Goal: Information Seeking & Learning: Find contact information

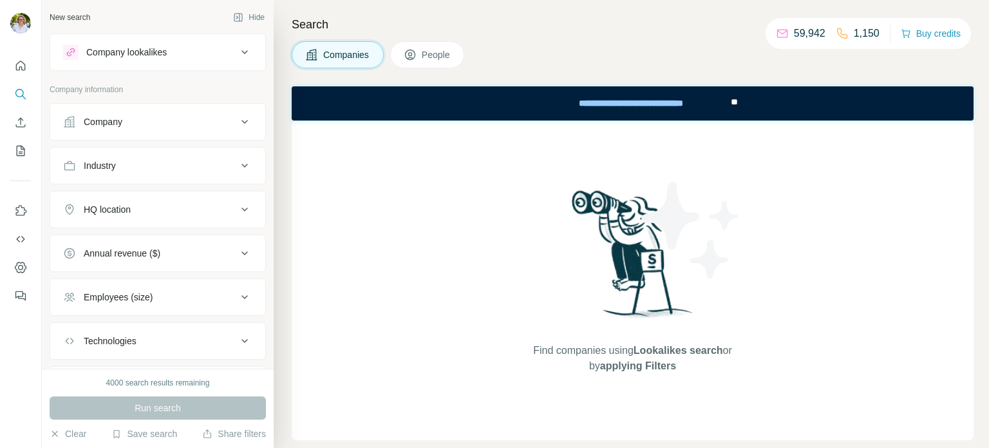
click at [437, 59] on span "People" at bounding box center [437, 54] width 30 height 13
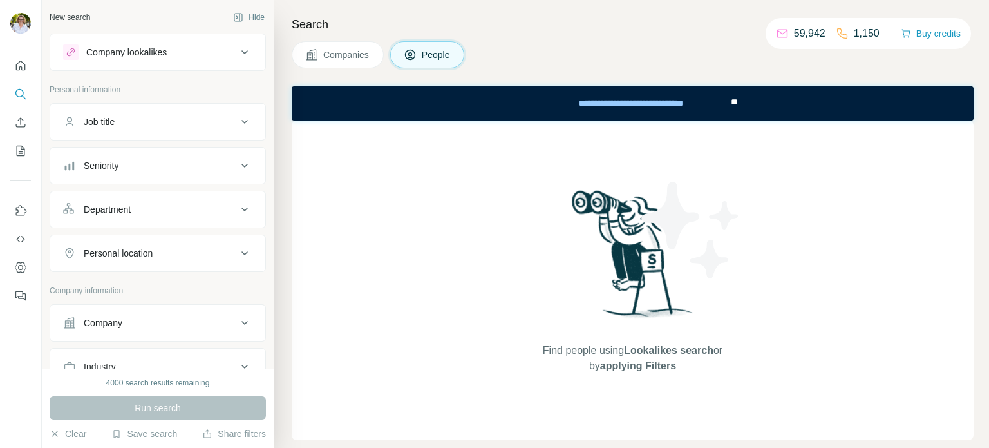
click at [237, 53] on icon at bounding box center [244, 51] width 15 height 15
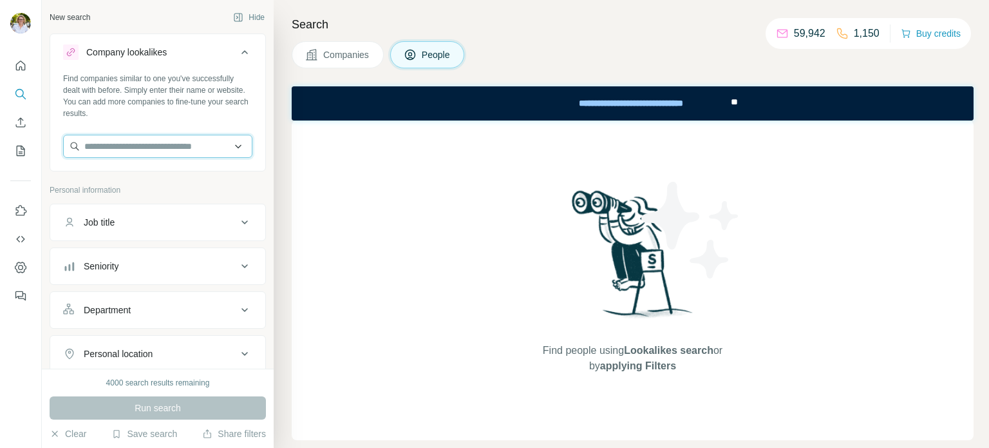
click at [152, 141] on input "text" at bounding box center [157, 146] width 189 height 23
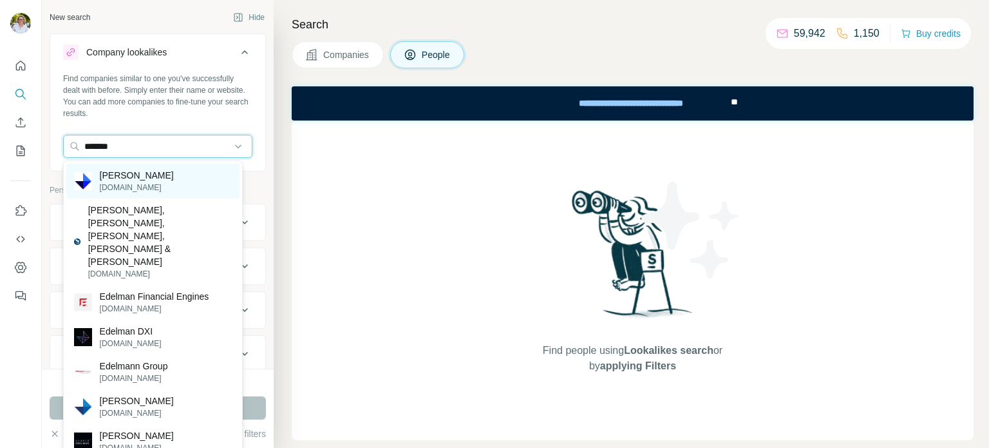
type input "*******"
click at [142, 179] on p "[PERSON_NAME]" at bounding box center [137, 175] width 74 height 13
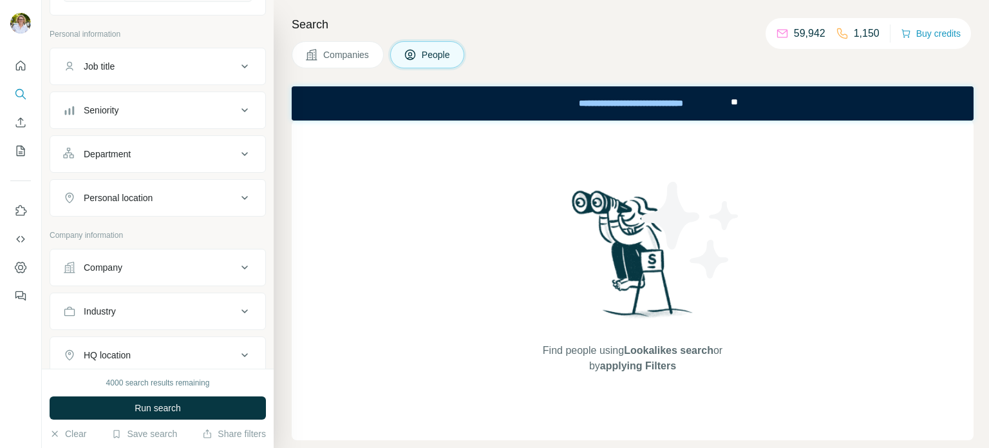
scroll to position [258, 0]
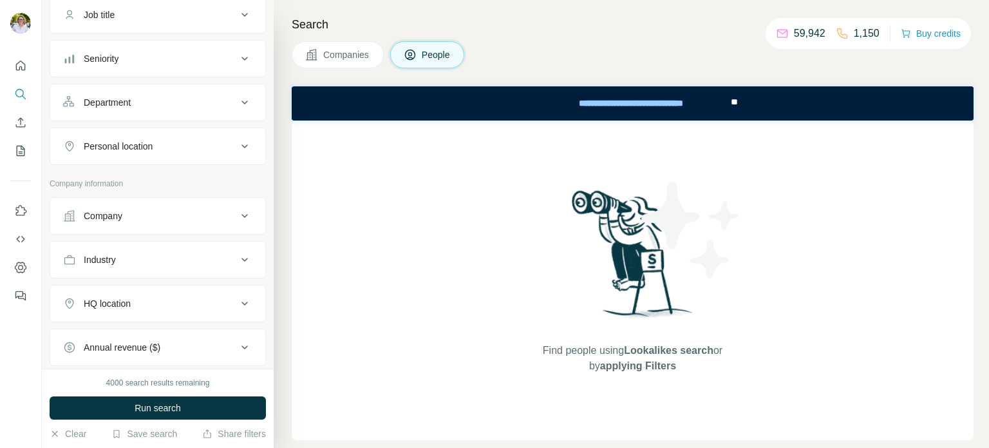
click at [175, 225] on button "Company" at bounding box center [157, 215] width 215 height 31
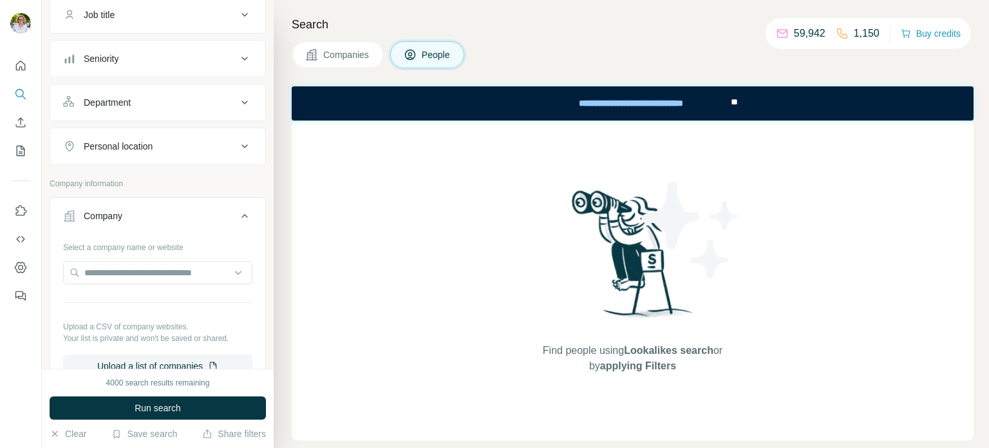
click at [178, 223] on button "Company" at bounding box center [157, 218] width 215 height 36
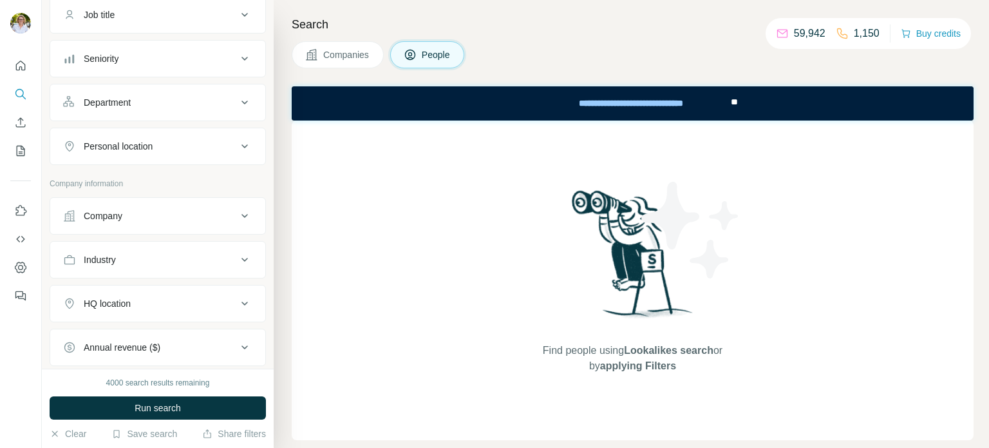
click at [178, 151] on button "Personal location" at bounding box center [157, 146] width 215 height 31
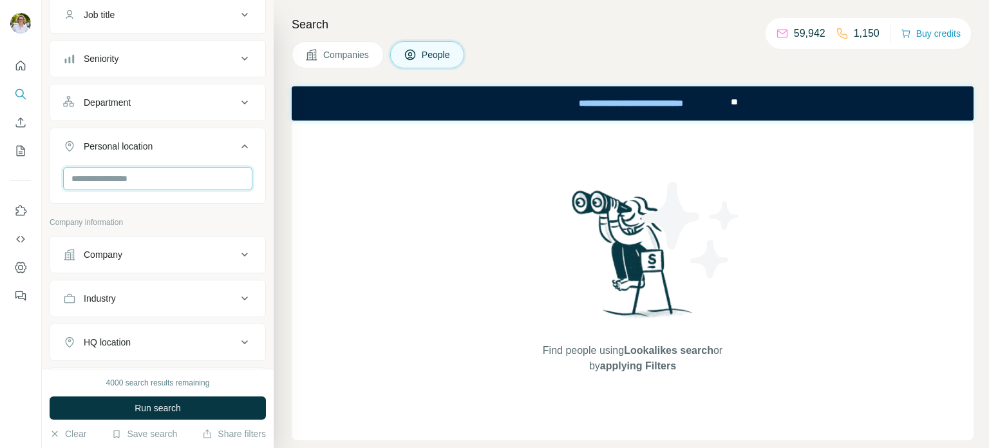
click at [166, 176] on input "text" at bounding box center [157, 178] width 189 height 23
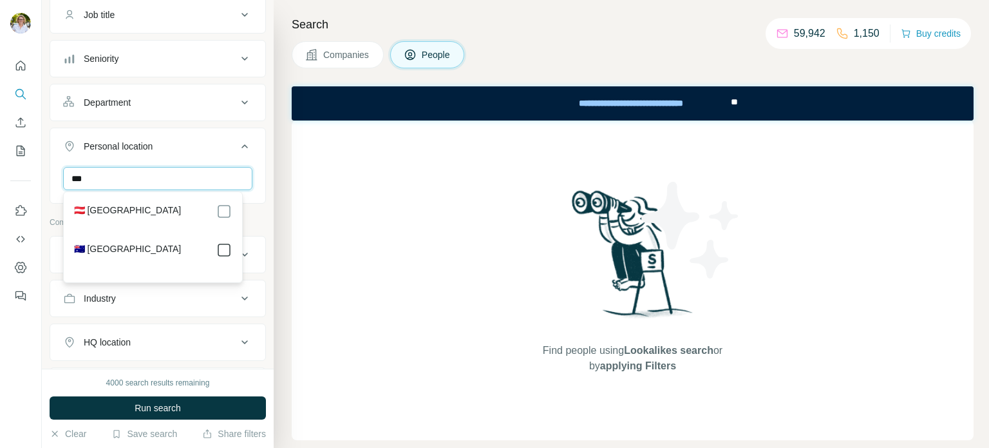
type input "***"
click at [287, 222] on div "Search Companies People Find people using Lookalikes search or by applying Filt…" at bounding box center [631, 224] width 715 height 448
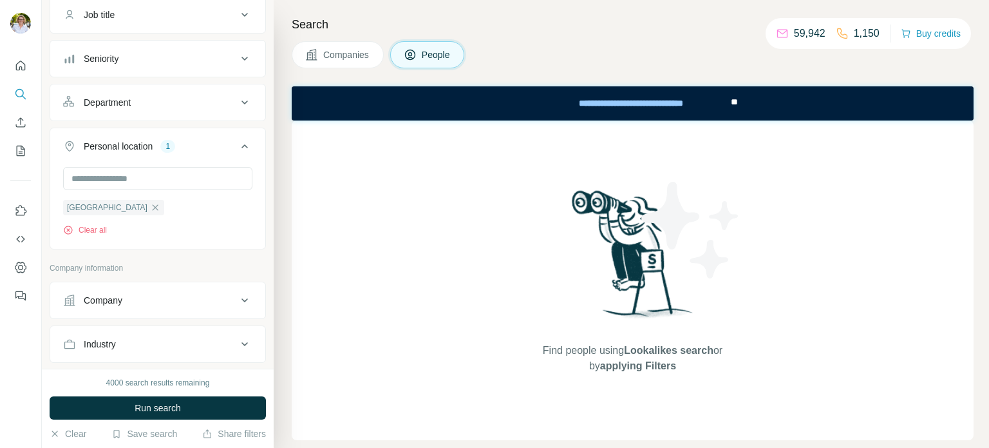
click at [166, 406] on span "Run search" at bounding box center [158, 407] width 46 height 13
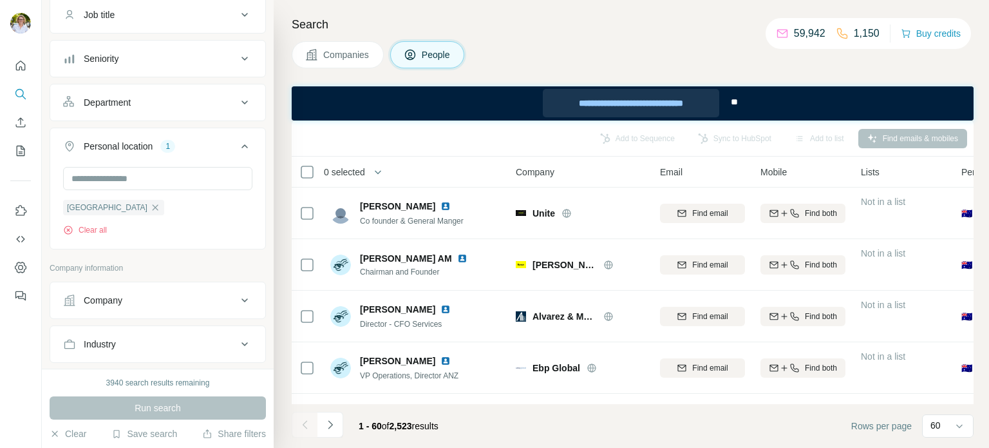
click at [667, 99] on div "**********" at bounding box center [631, 103] width 177 height 28
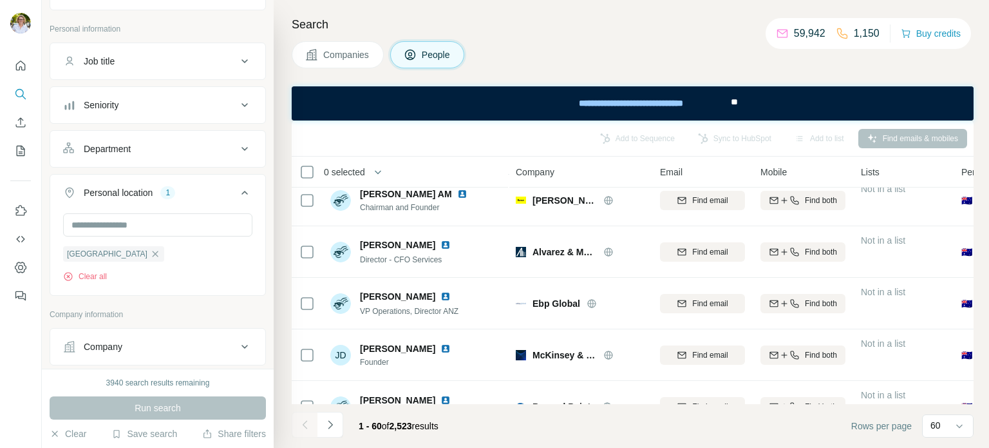
scroll to position [129, 0]
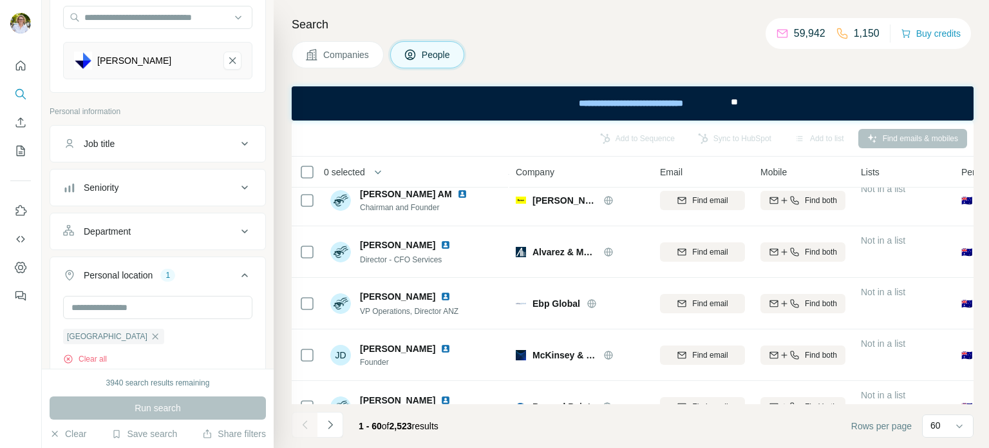
click at [178, 135] on button "Job title" at bounding box center [157, 143] width 215 height 31
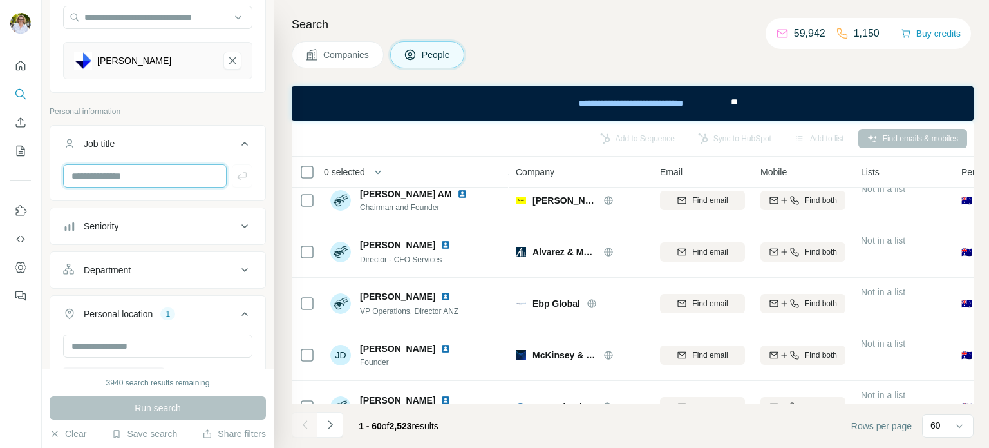
click at [157, 182] on input "text" at bounding box center [145, 175] width 164 height 23
click at [237, 265] on icon at bounding box center [244, 269] width 15 height 15
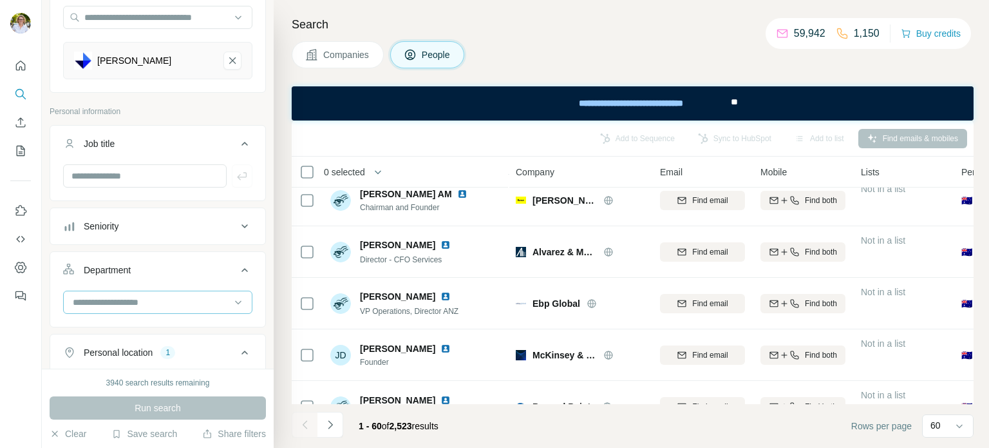
click at [153, 299] on input at bounding box center [150, 302] width 159 height 14
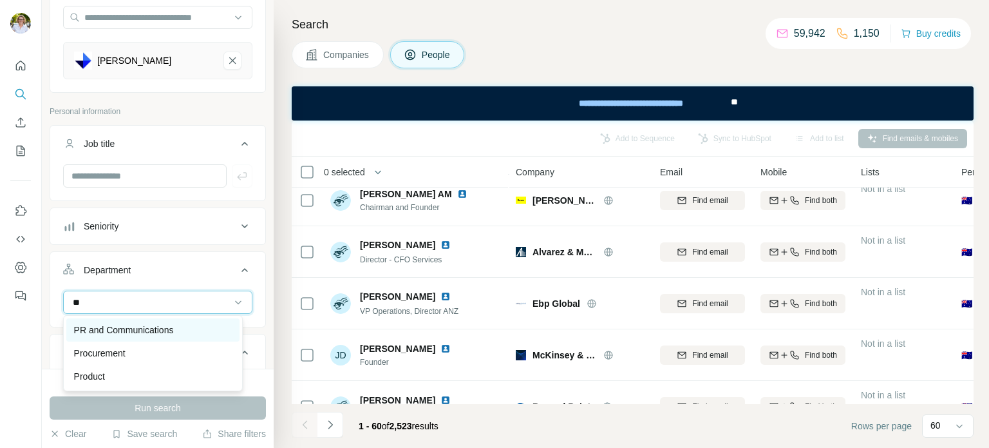
type input "**"
click at [169, 330] on p "PR and Communications" at bounding box center [124, 329] width 100 height 13
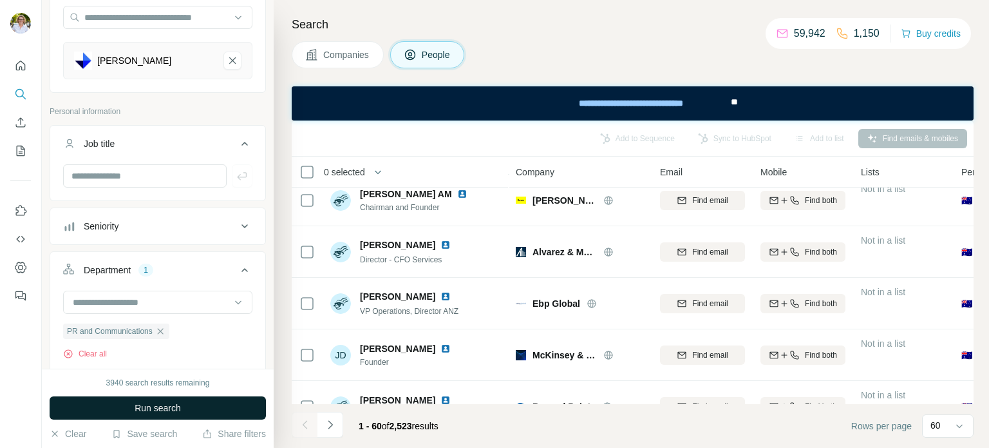
click at [165, 410] on span "Run search" at bounding box center [158, 407] width 46 height 13
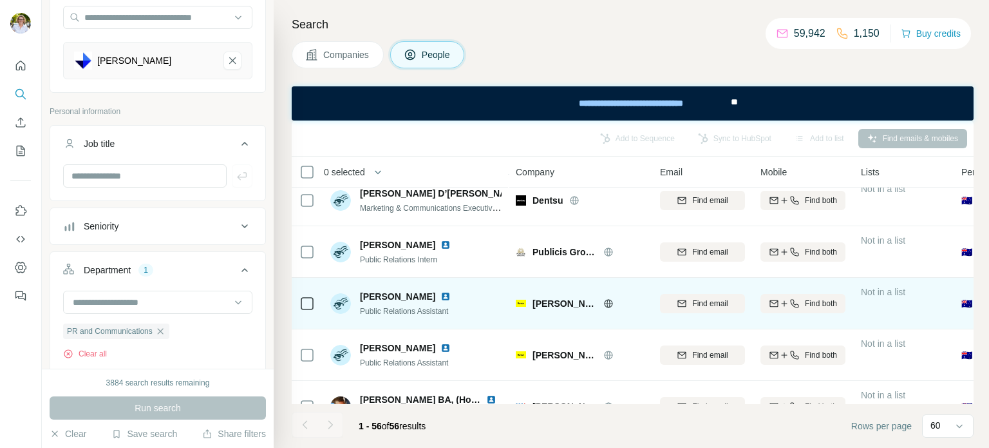
scroll to position [1481, 0]
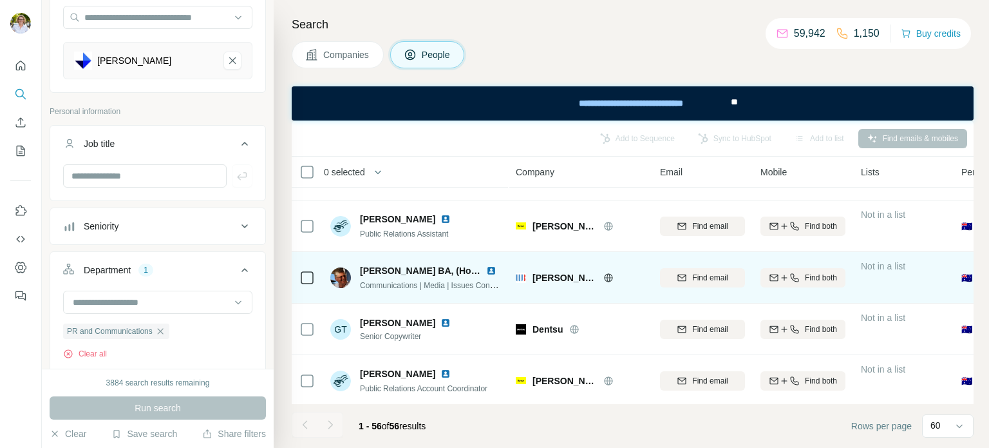
click at [607, 278] on icon at bounding box center [608, 277] width 10 height 10
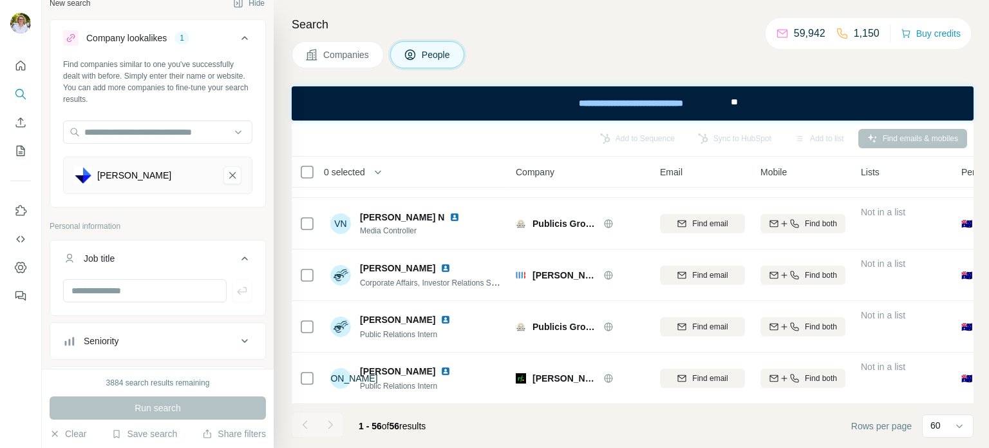
scroll to position [0, 0]
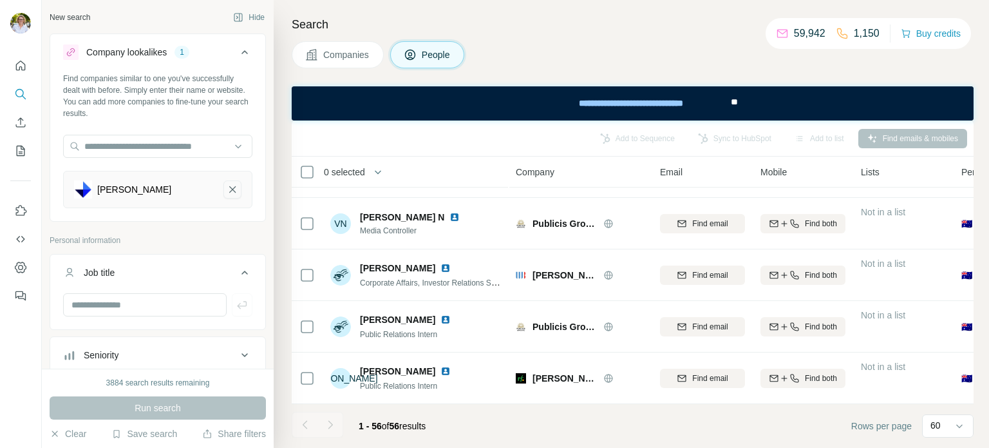
click at [227, 190] on icon "Edelman-remove-button" at bounding box center [233, 189] width 12 height 13
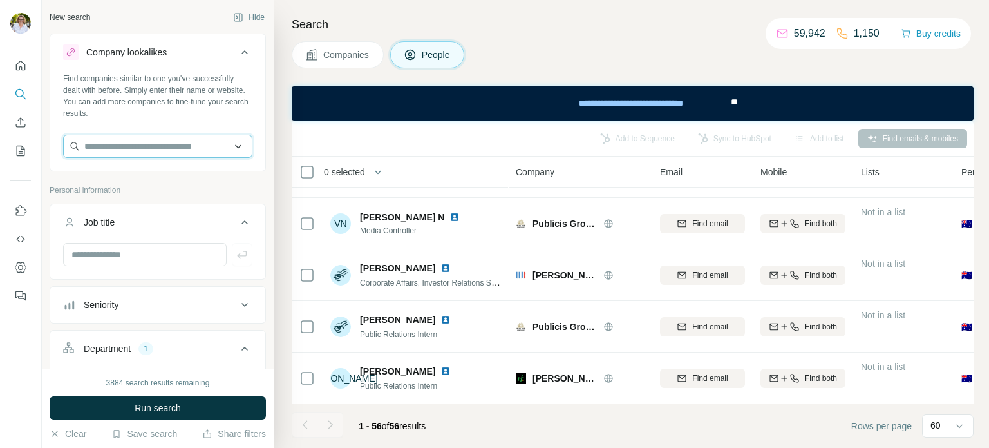
click at [162, 140] on input "text" at bounding box center [157, 146] width 189 height 23
type input "**********"
click at [243, 119] on div "Find companies similar to one you've successfully dealt with before. Simply ent…" at bounding box center [157, 120] width 215 height 95
click at [165, 408] on span "Run search" at bounding box center [158, 407] width 46 height 13
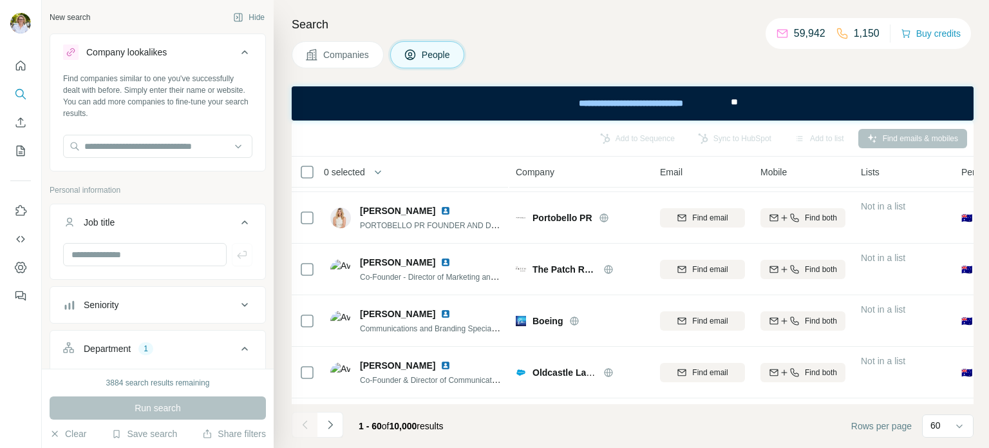
scroll to position [2674, 0]
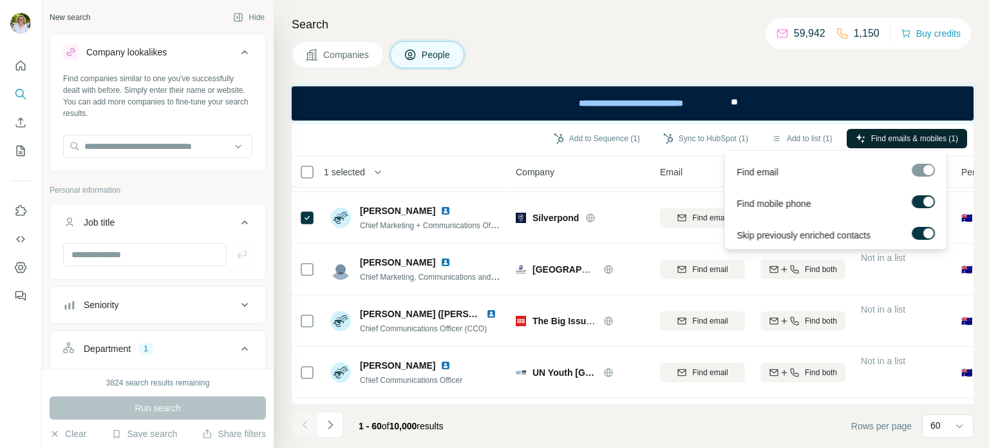
click at [889, 141] on span "Find emails & mobiles (1)" at bounding box center [914, 139] width 87 height 12
click at [917, 173] on div at bounding box center [923, 170] width 23 height 13
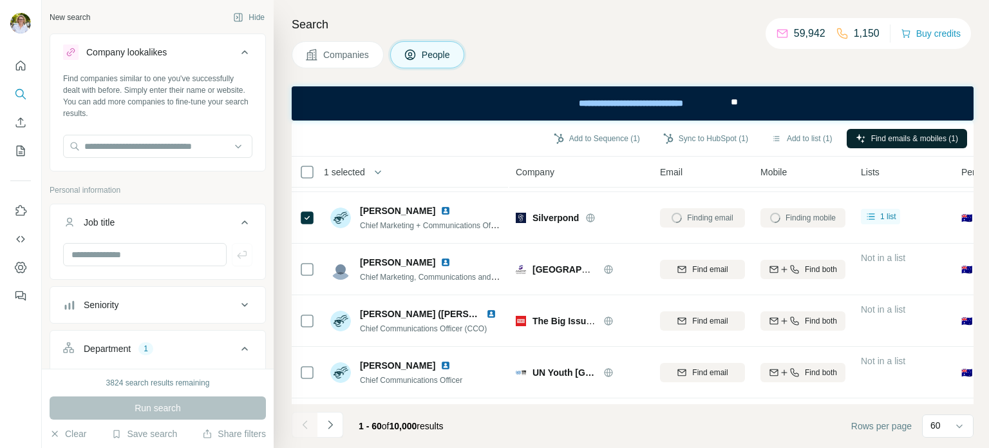
click at [442, 170] on div "1 selected" at bounding box center [394, 171] width 191 height 15
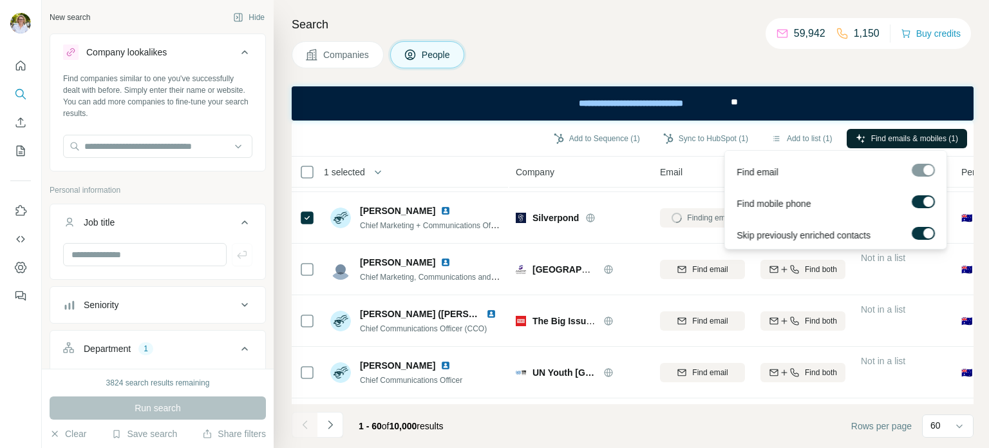
click at [880, 137] on span "Find emails & mobiles (1)" at bounding box center [914, 139] width 87 height 12
click at [739, 62] on div "Companies People" at bounding box center [633, 54] width 682 height 27
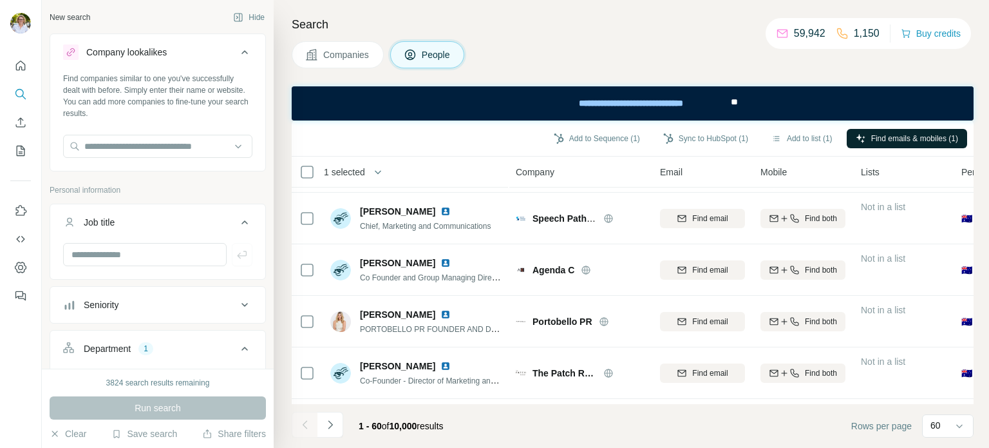
scroll to position [0, 0]
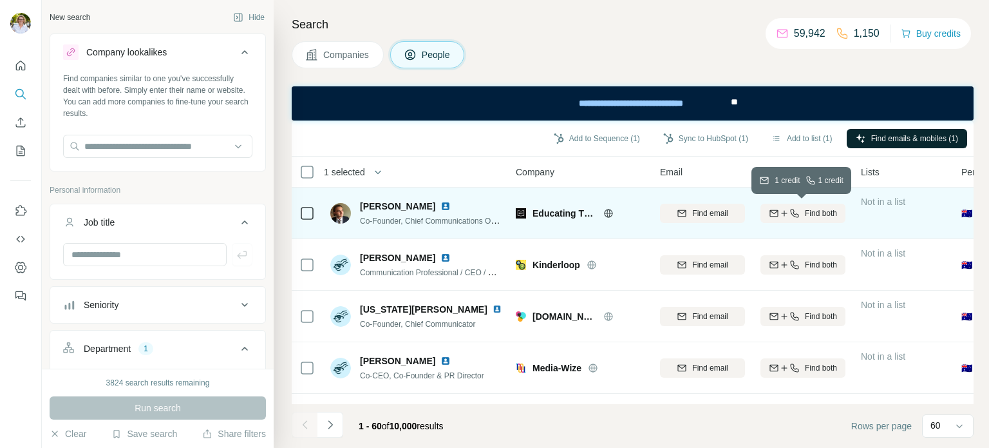
click at [796, 210] on icon "button" at bounding box center [795, 213] width 10 height 10
click at [800, 211] on div "Finding mobile" at bounding box center [803, 212] width 85 height 35
